Goal: Task Accomplishment & Management: Use online tool/utility

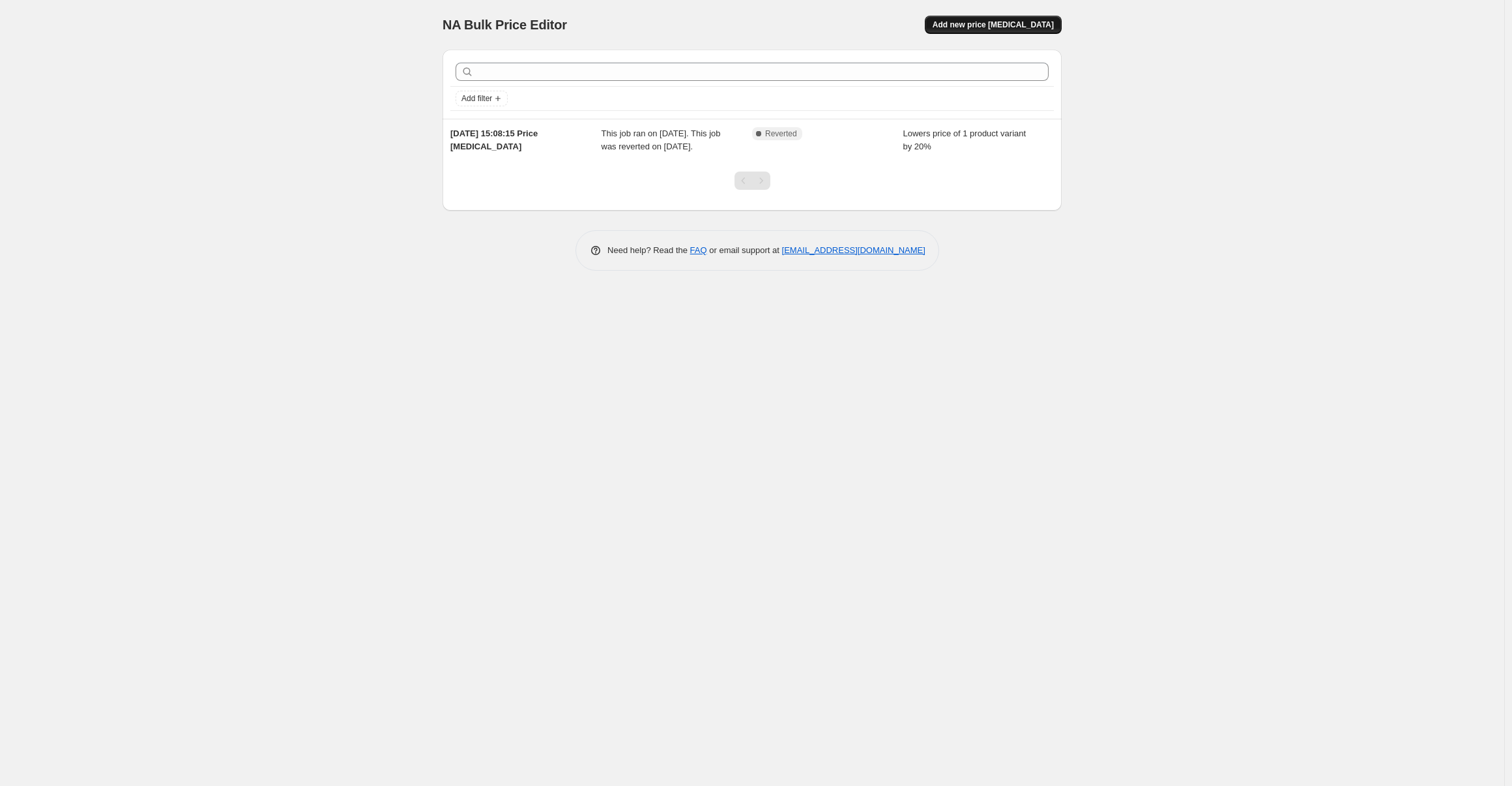
click at [1006, 19] on button "Add new price [MEDICAL_DATA]" at bounding box center [993, 25] width 137 height 18
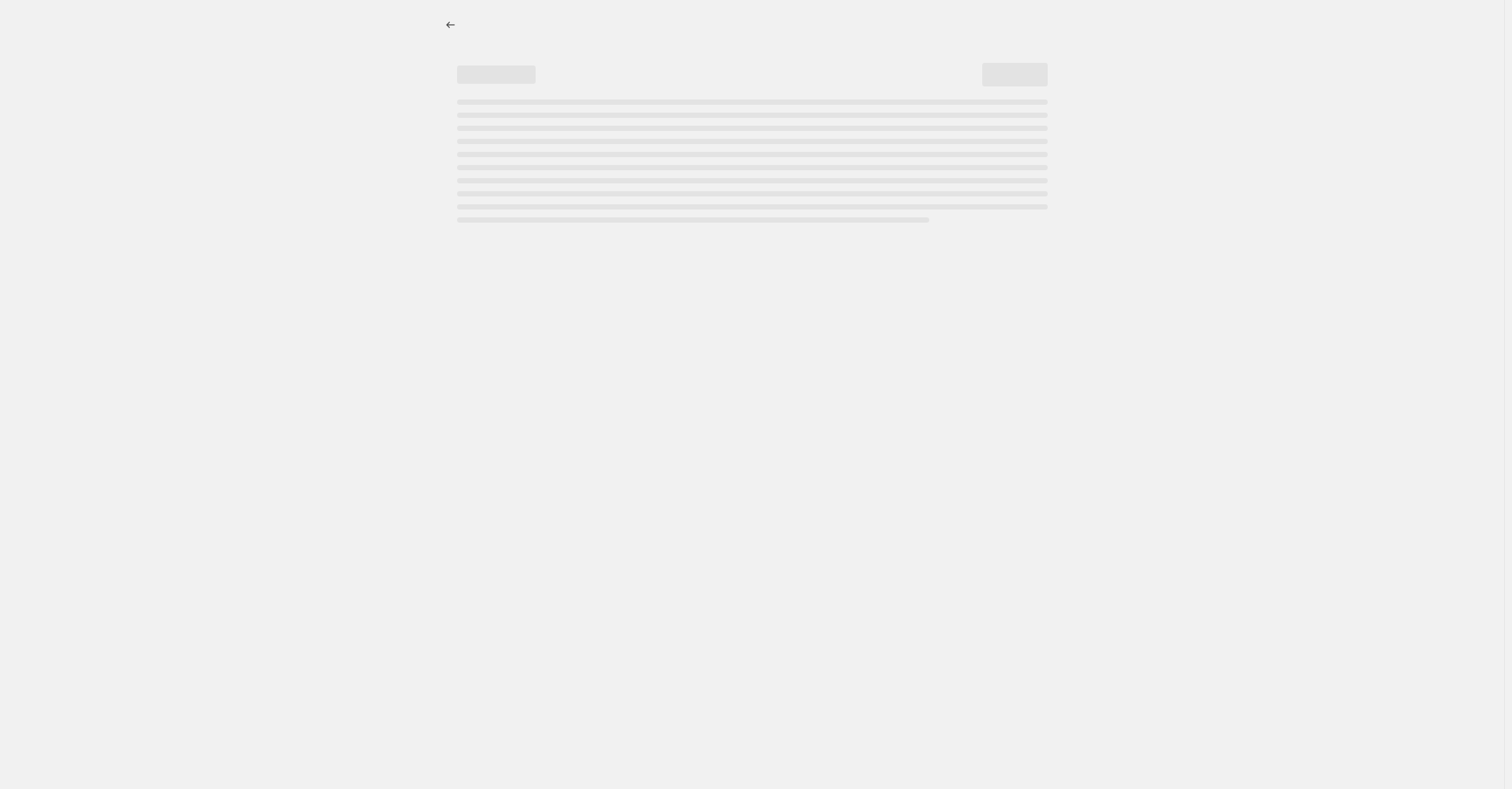
select select "percentage"
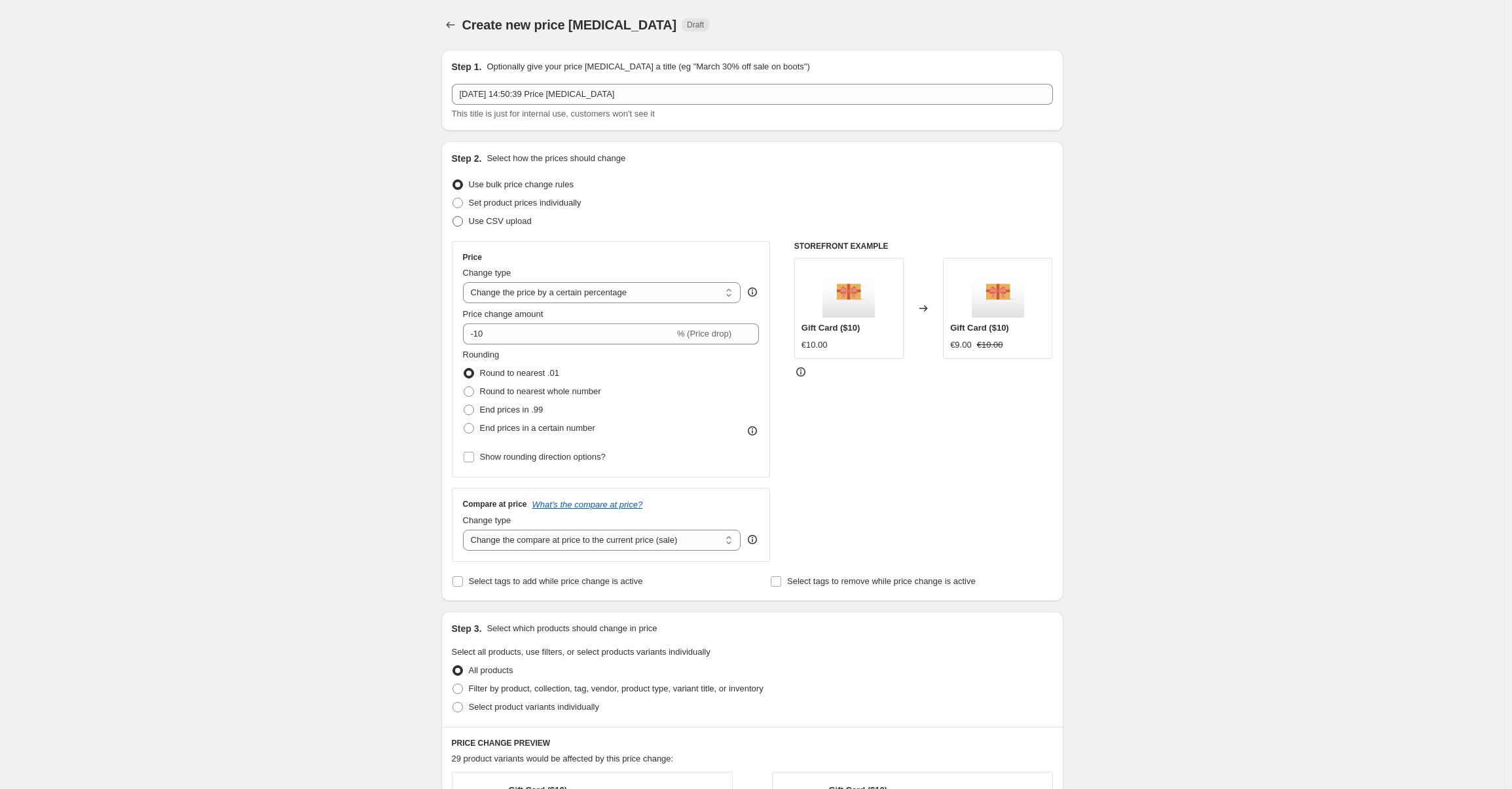
click at [525, 226] on span "Use CSV upload" at bounding box center [500, 220] width 63 height 10
click at [453, 217] on input "Use CSV upload" at bounding box center [452, 216] width 1 height 1
radio input "true"
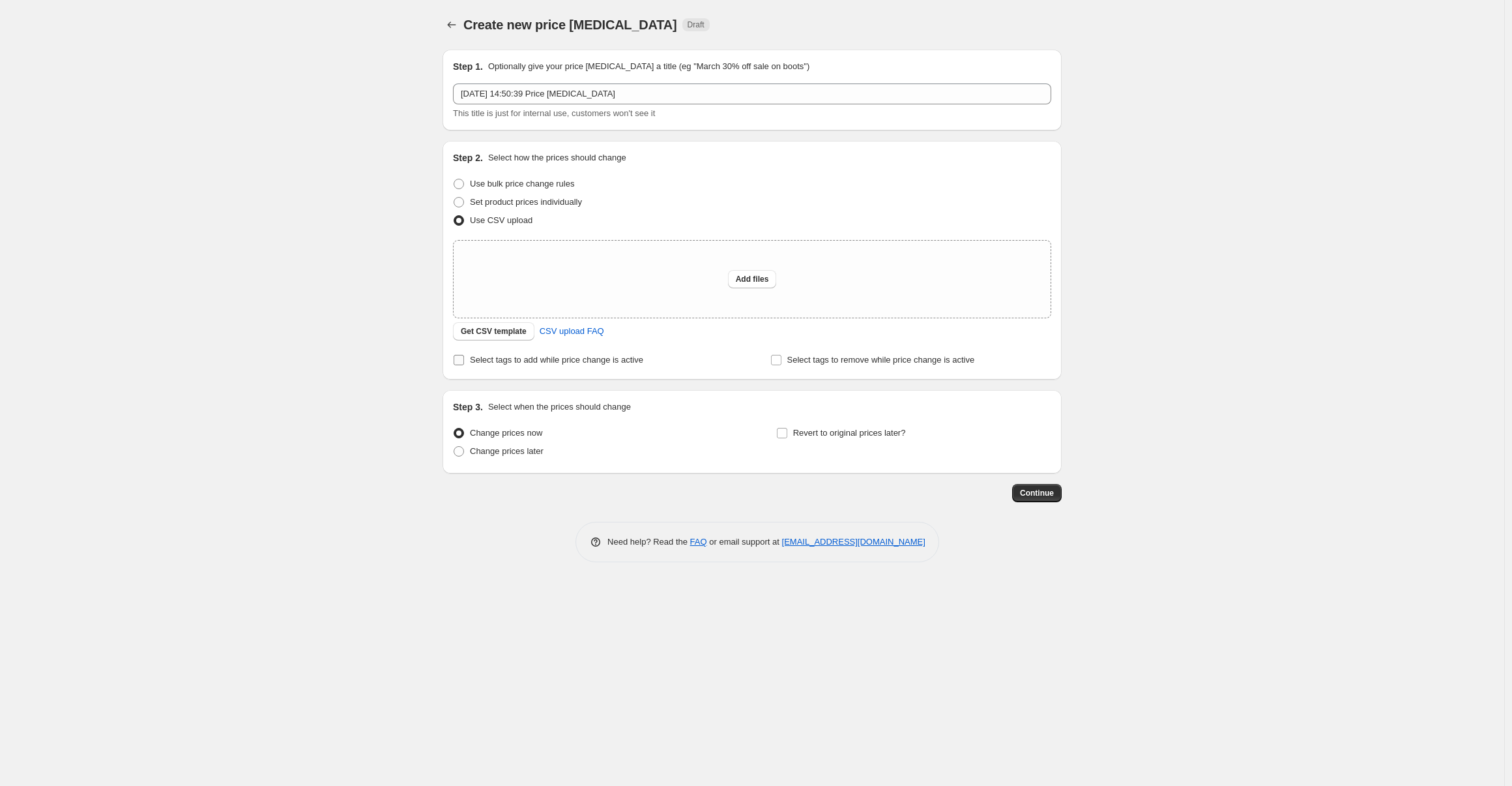
click at [574, 360] on span "Select tags to add while price change is active" at bounding box center [556, 360] width 173 height 10
click at [464, 360] on input "Select tags to add while price change is active" at bounding box center [459, 360] width 11 height 11
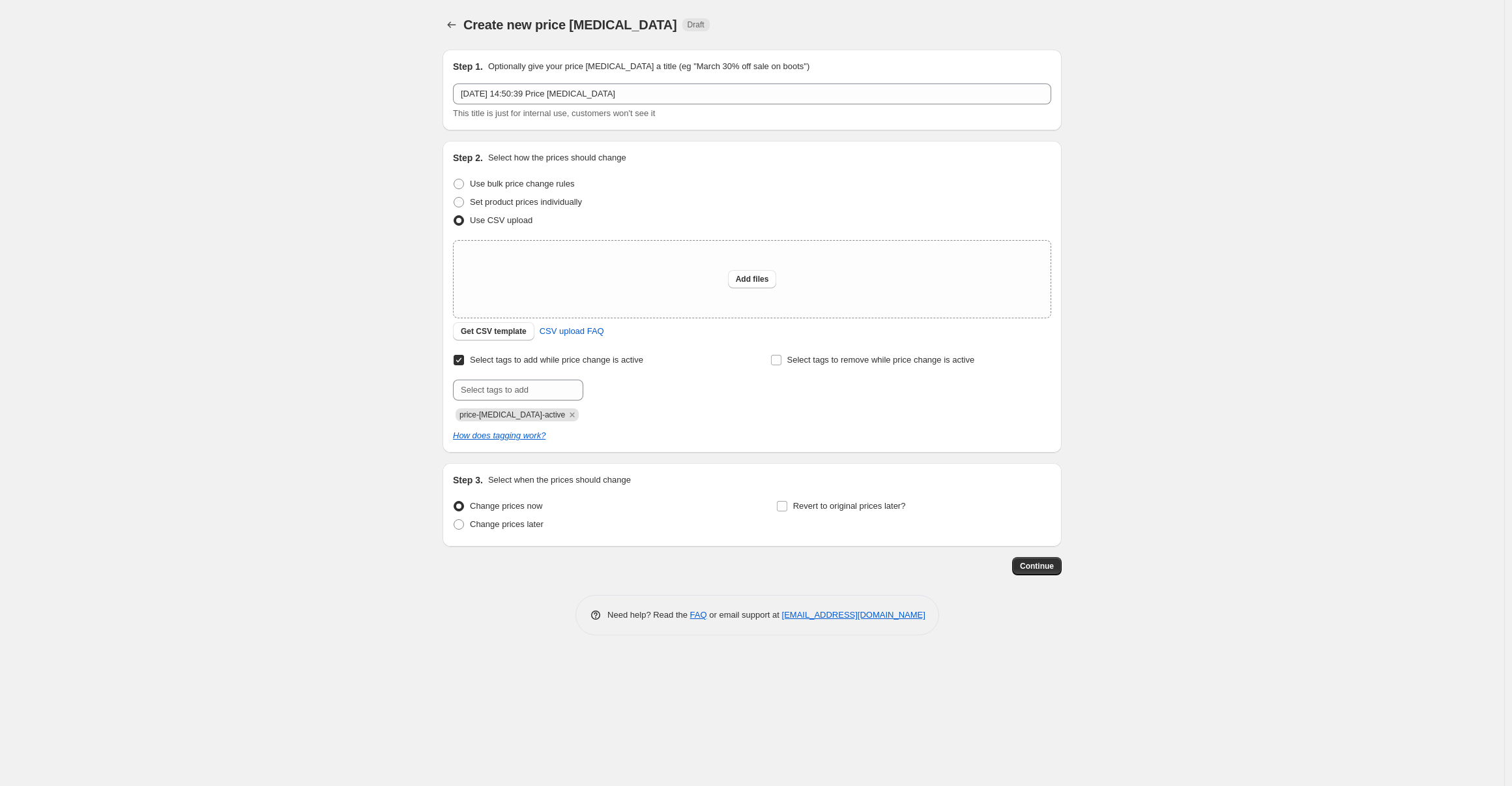
click at [574, 360] on span "Select tags to add while price change is active" at bounding box center [556, 360] width 173 height 10
click at [464, 360] on input "Select tags to add while price change is active" at bounding box center [459, 360] width 11 height 11
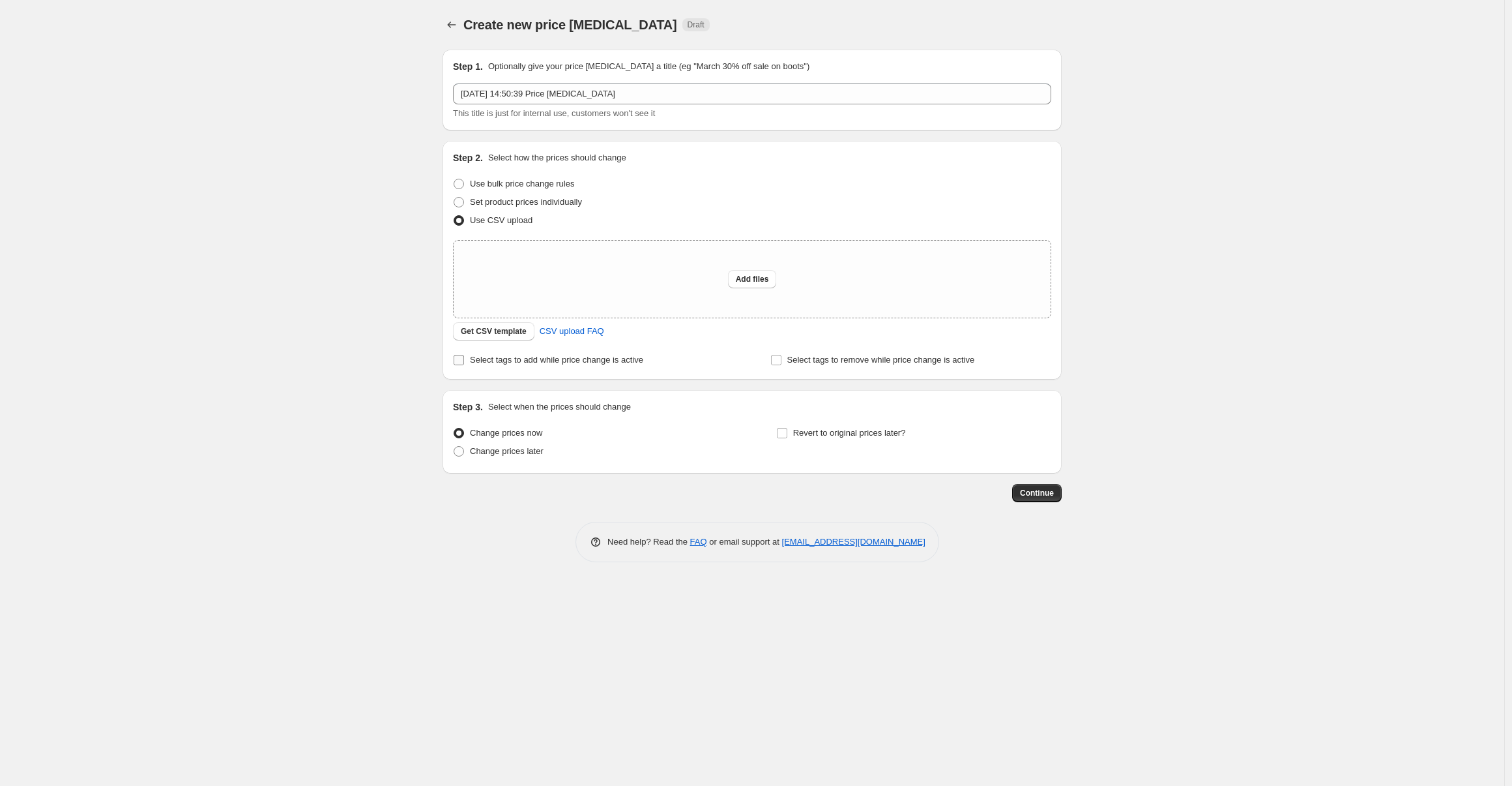
click at [575, 357] on span "Select tags to add while price change is active" at bounding box center [556, 360] width 173 height 10
click at [464, 357] on input "Select tags to add while price change is active" at bounding box center [459, 360] width 11 height 11
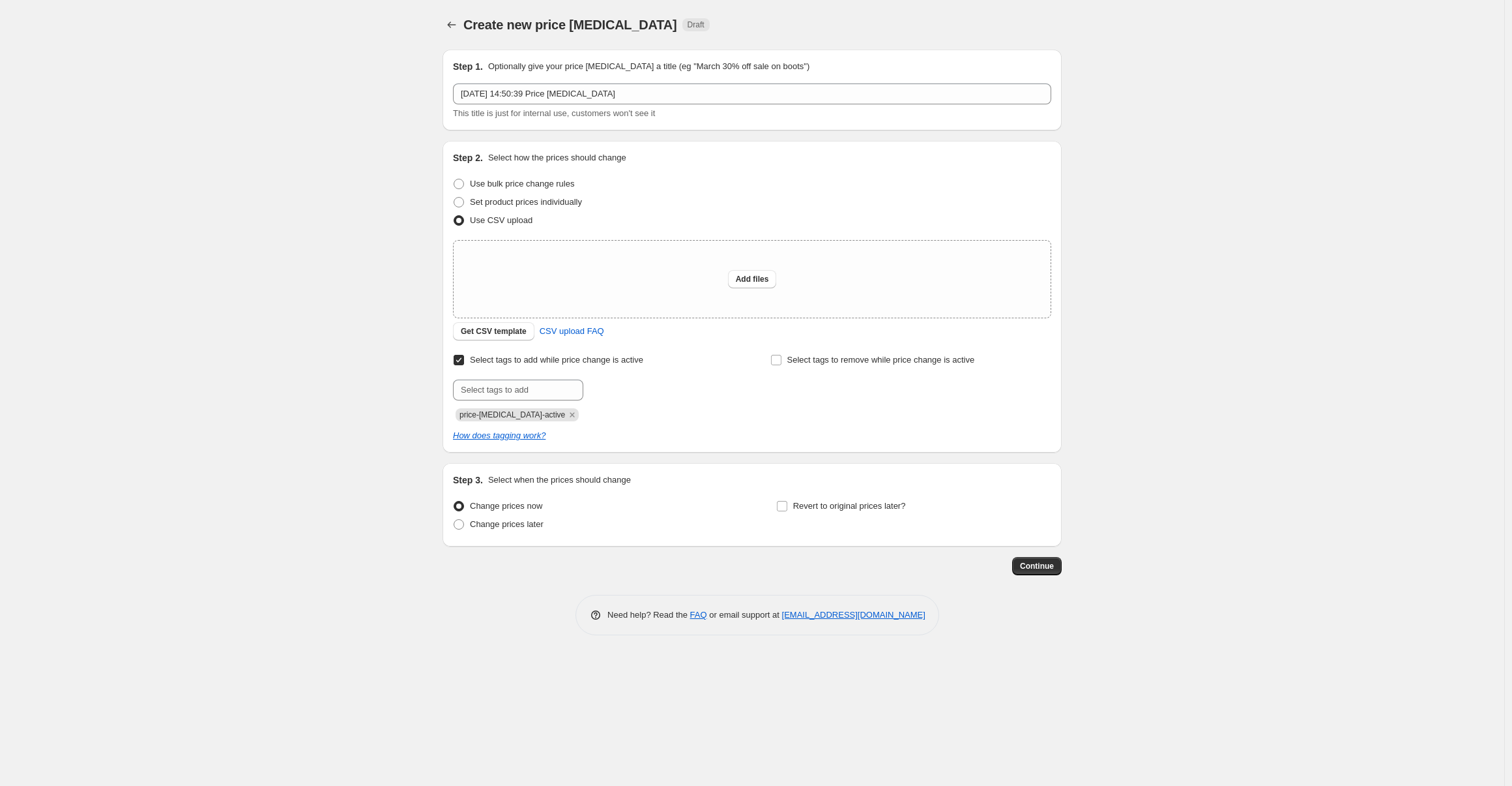
click at [575, 357] on span "Select tags to add while price change is active" at bounding box center [556, 360] width 173 height 10
click at [464, 357] on input "Select tags to add while price change is active" at bounding box center [459, 360] width 11 height 11
checkbox input "false"
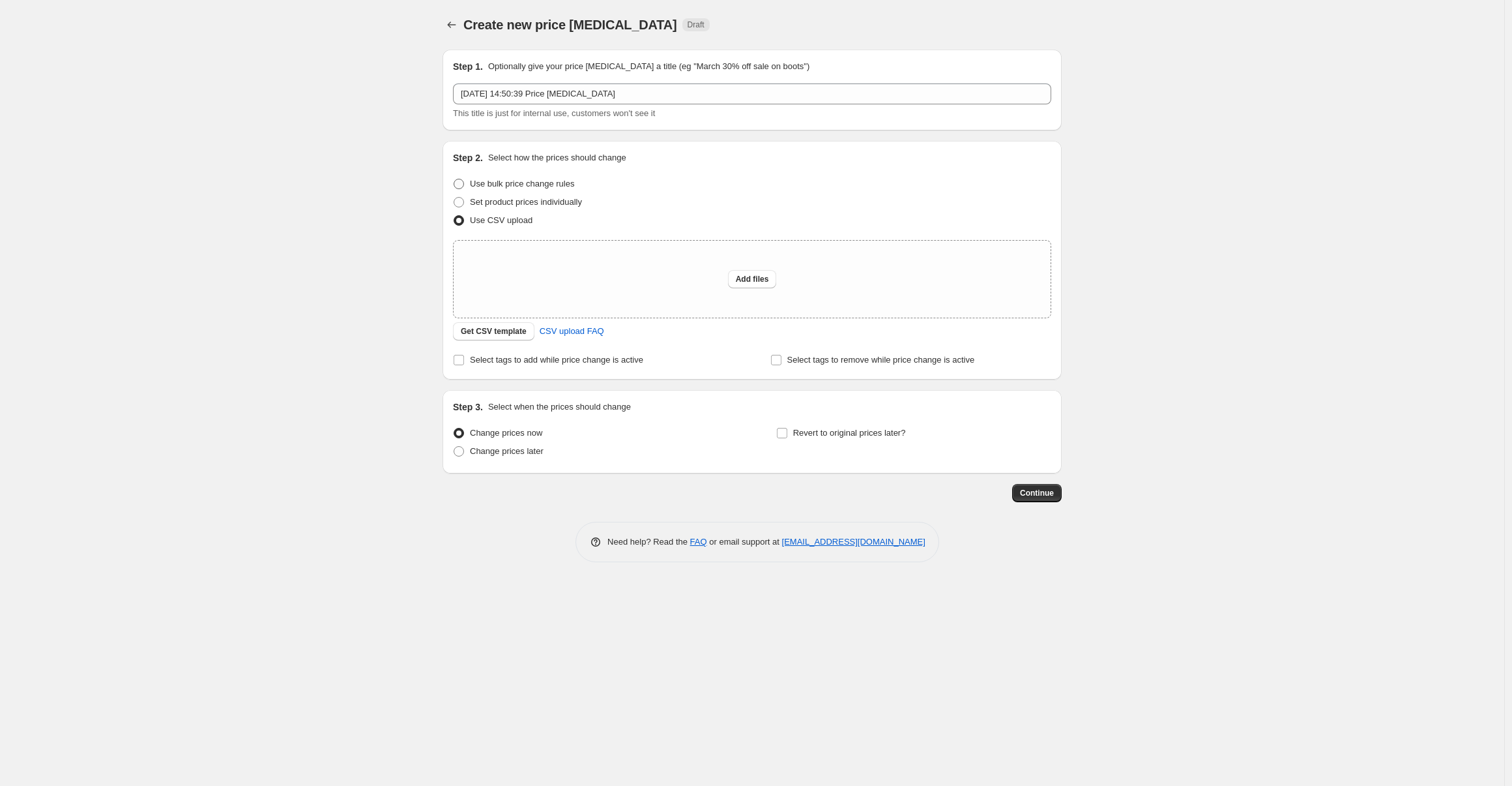
click at [537, 184] on span "Use bulk price change rules" at bounding box center [522, 183] width 104 height 10
click at [454, 179] on input "Use bulk price change rules" at bounding box center [453, 179] width 1 height 1
radio input "true"
select select "percentage"
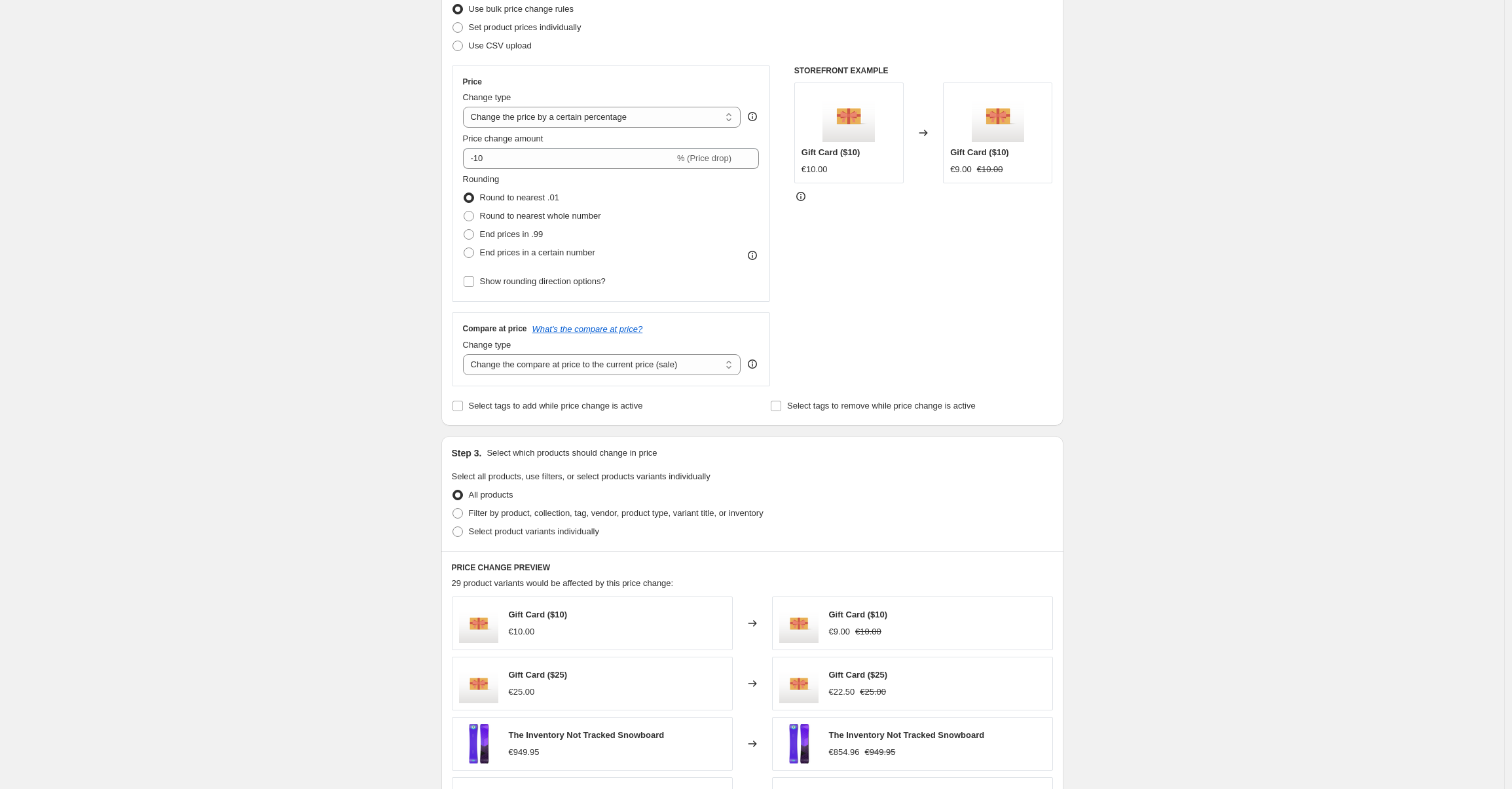
scroll to position [291, 0]
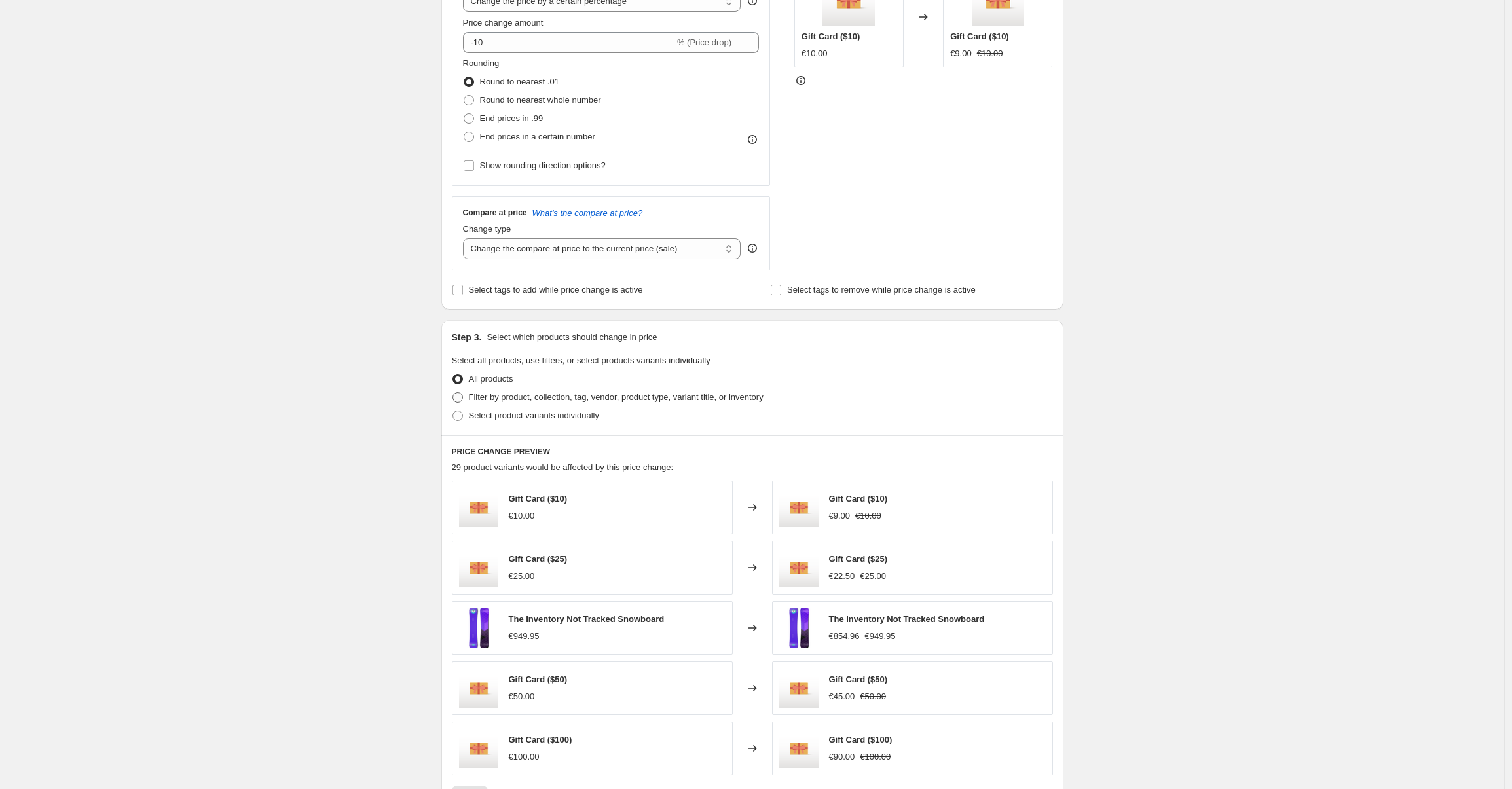
click at [563, 395] on span "Filter by product, collection, tag, vendor, product type, variant title, or inv…" at bounding box center [617, 397] width 295 height 10
click at [453, 393] on input "Filter by product, collection, tag, vendor, product type, variant title, or inv…" at bounding box center [452, 392] width 1 height 1
radio input "true"
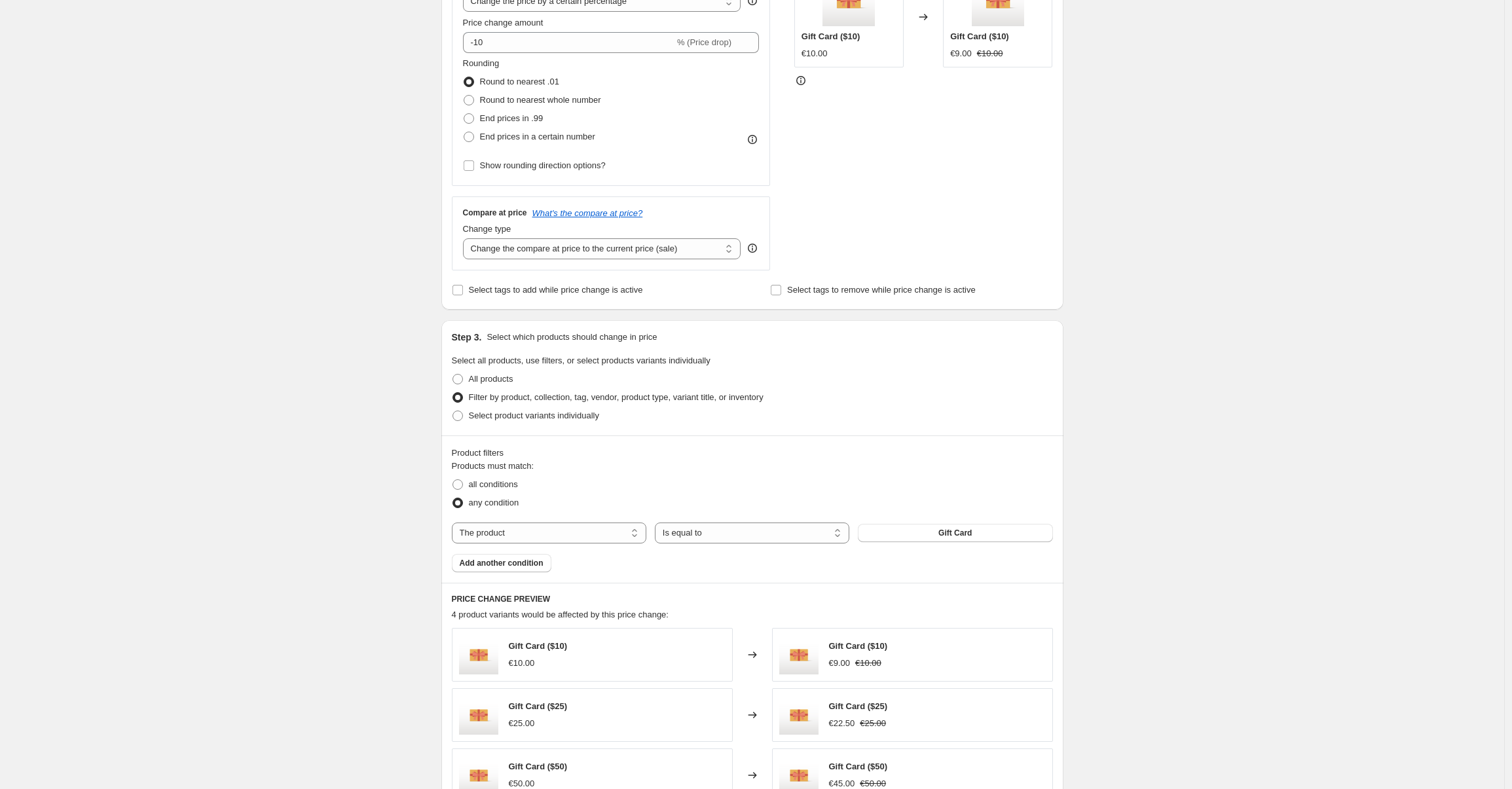
scroll to position [436, 0]
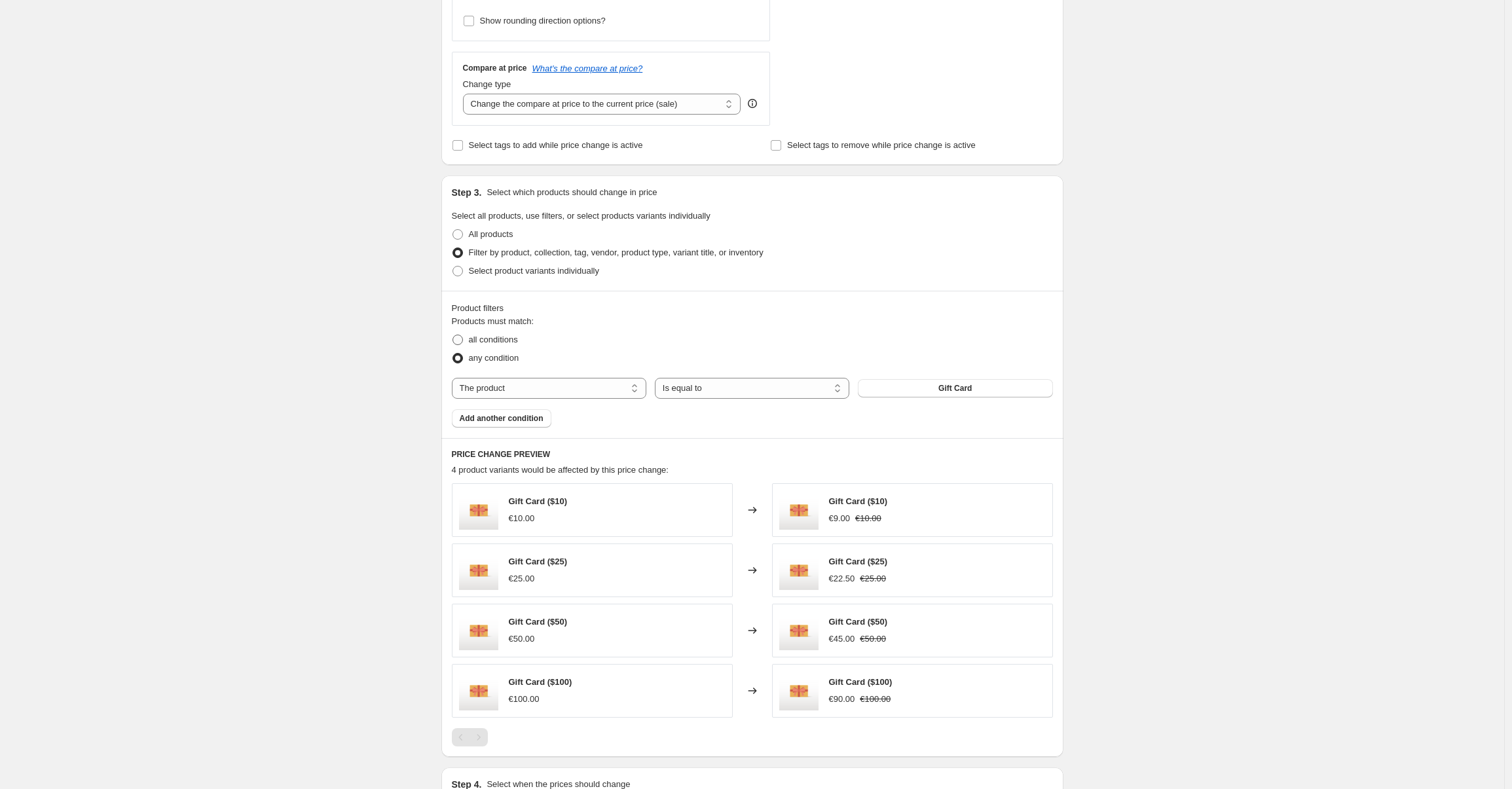
click at [500, 341] on span "all conditions" at bounding box center [493, 339] width 49 height 10
click at [453, 335] on input "all conditions" at bounding box center [452, 334] width 1 height 1
radio input "true"
click at [626, 392] on select "The product The product's collection The product's tag The product's vendor The…" at bounding box center [549, 388] width 195 height 21
click at [455, 378] on select "The product The product's collection The product's tag The product's vendor The…" at bounding box center [549, 388] width 195 height 21
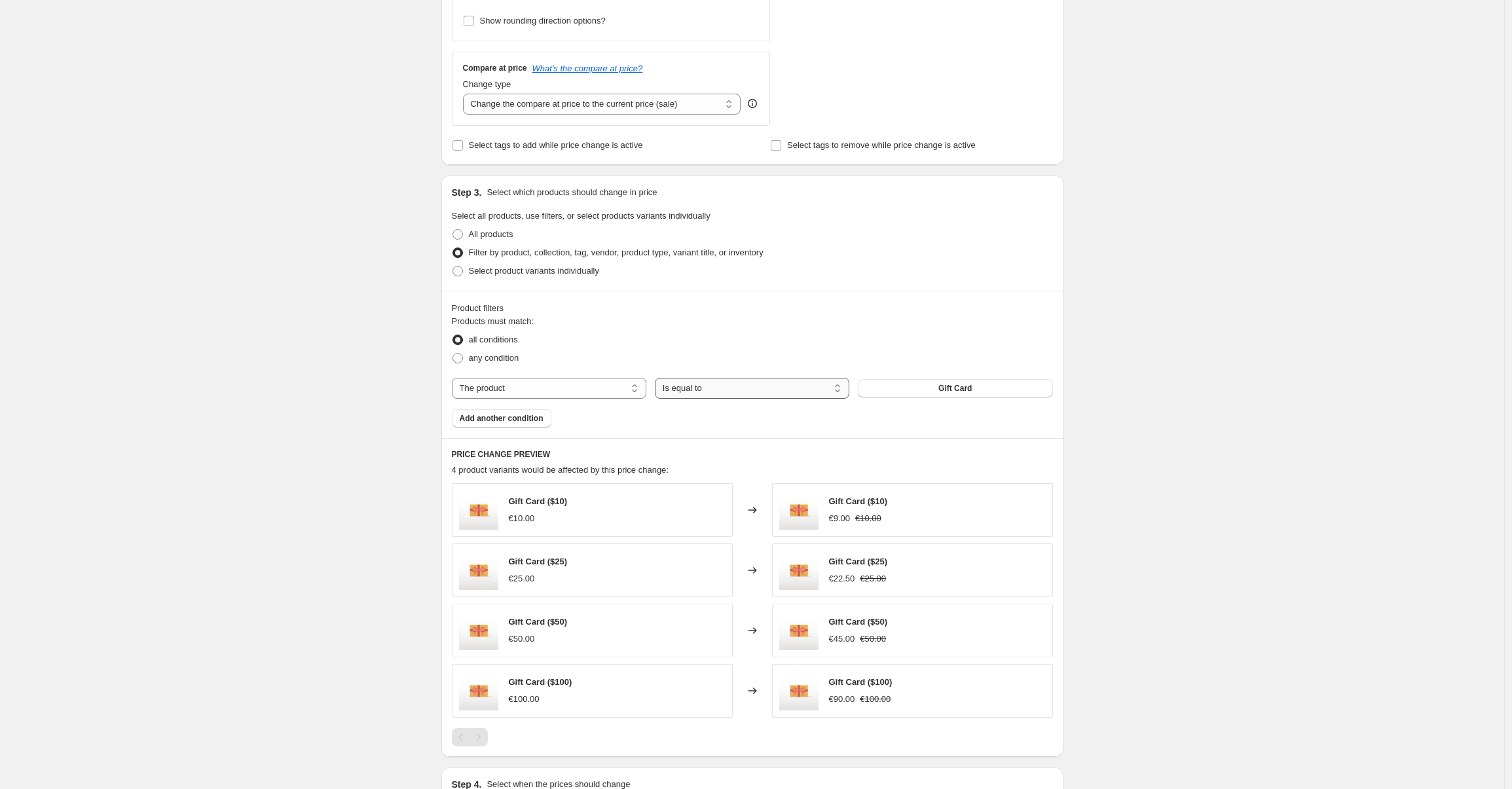
click at [705, 389] on select "Is equal to Is not equal to" at bounding box center [752, 388] width 195 height 21
click at [658, 378] on select "Is equal to Is not equal to" at bounding box center [752, 388] width 195 height 21
